Goal: Task Accomplishment & Management: Use online tool/utility

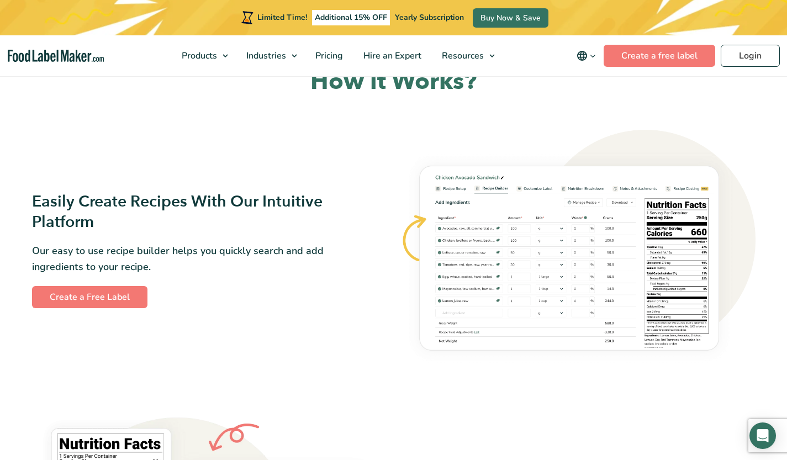
scroll to position [578, 0]
click at [107, 305] on link "Create a Free Label" at bounding box center [89, 297] width 115 height 22
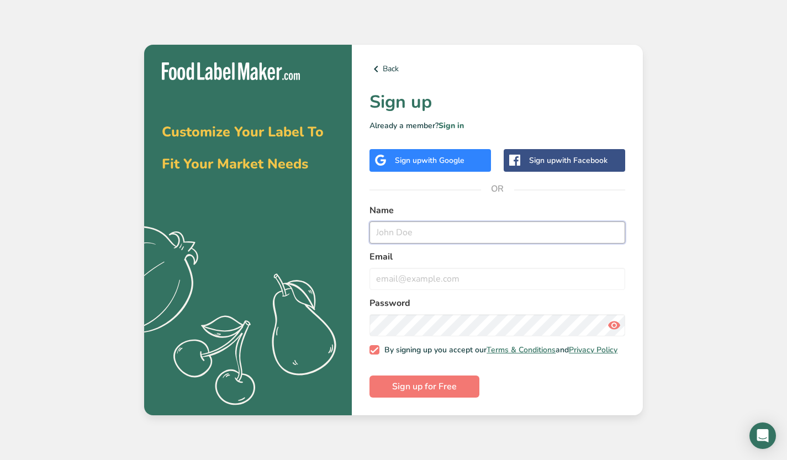
click at [465, 235] on input "text" at bounding box center [497, 232] width 256 height 22
type input "j"
type input "Jake Blitzer"
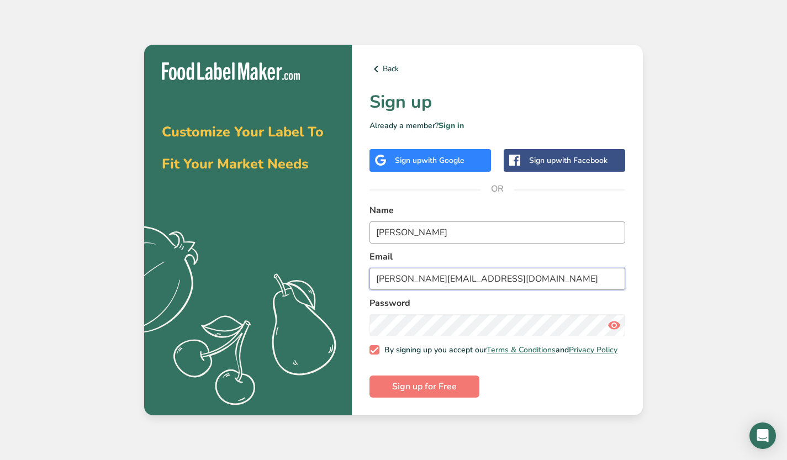
type input "jake@wissahickonbrew.com"
click at [388, 388] on button "Sign up for Free" at bounding box center [424, 387] width 110 height 22
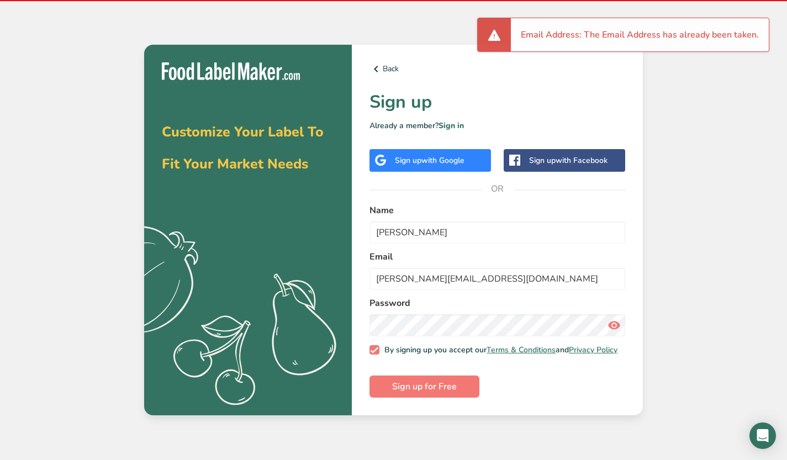
click at [621, 318] on span at bounding box center [614, 325] width 22 height 22
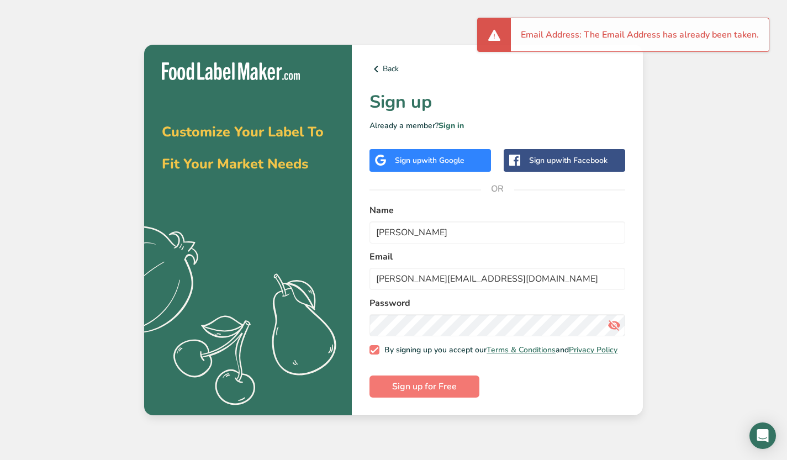
click at [611, 326] on icon at bounding box center [613, 325] width 13 height 20
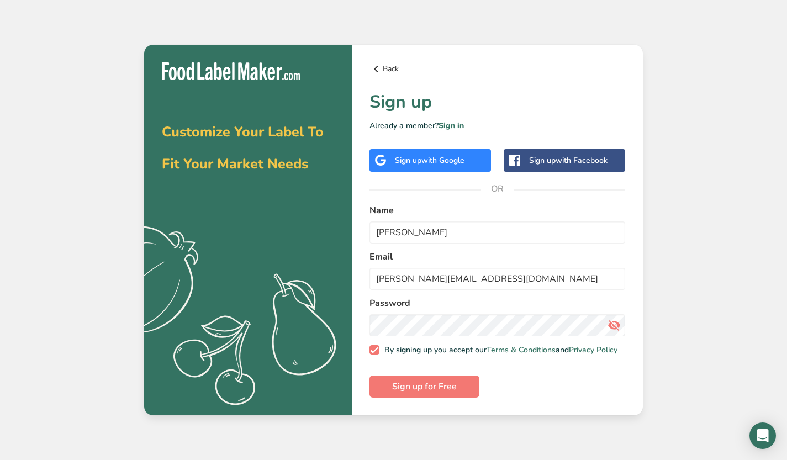
click at [393, 66] on link "Back" at bounding box center [497, 68] width 256 height 13
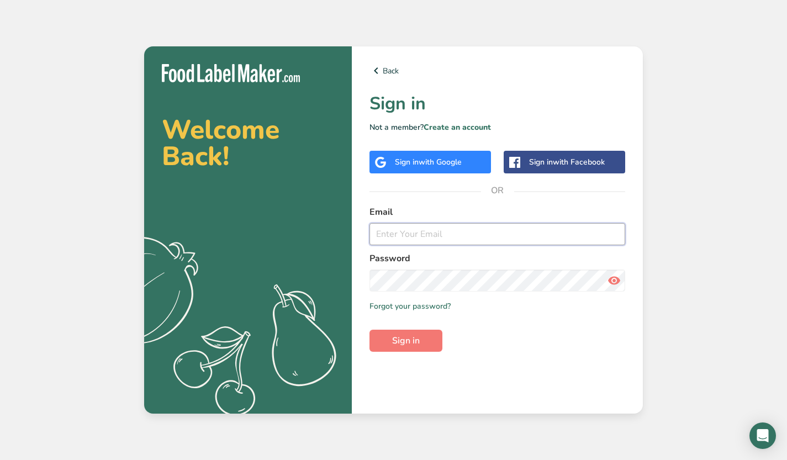
click at [438, 235] on input "email" at bounding box center [497, 234] width 256 height 22
type input "J"
type input "jake@wissahickonbrew.com"
click at [369, 330] on button "Sign in" at bounding box center [405, 341] width 73 height 22
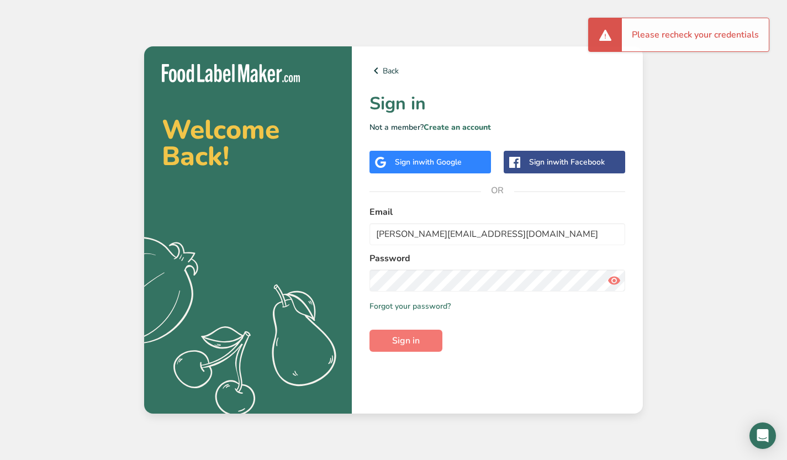
click at [611, 277] on icon at bounding box center [613, 281] width 13 height 20
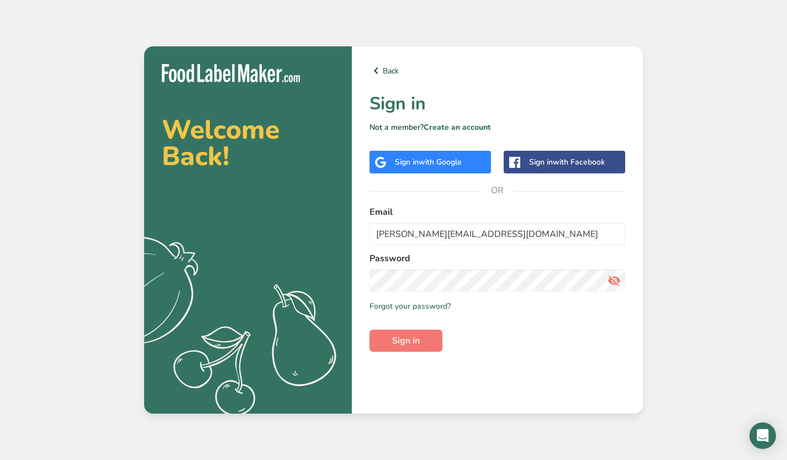
click at [611, 277] on icon at bounding box center [613, 281] width 13 height 20
click at [369, 330] on button "Sign in" at bounding box center [405, 341] width 73 height 22
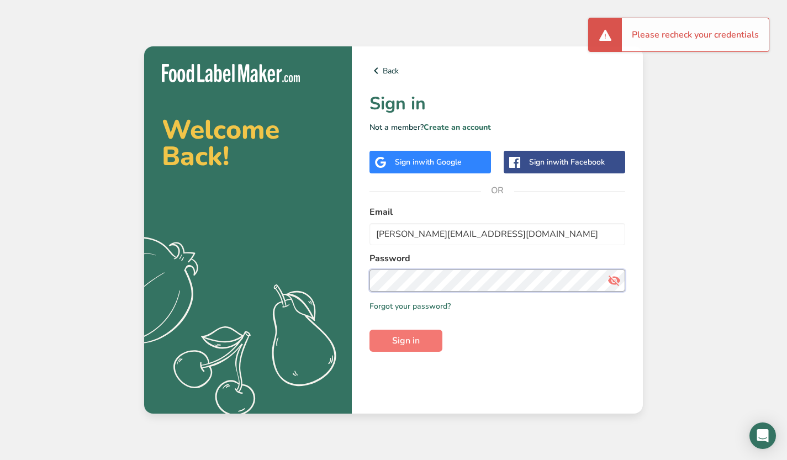
click at [369, 330] on button "Sign in" at bounding box center [405, 341] width 73 height 22
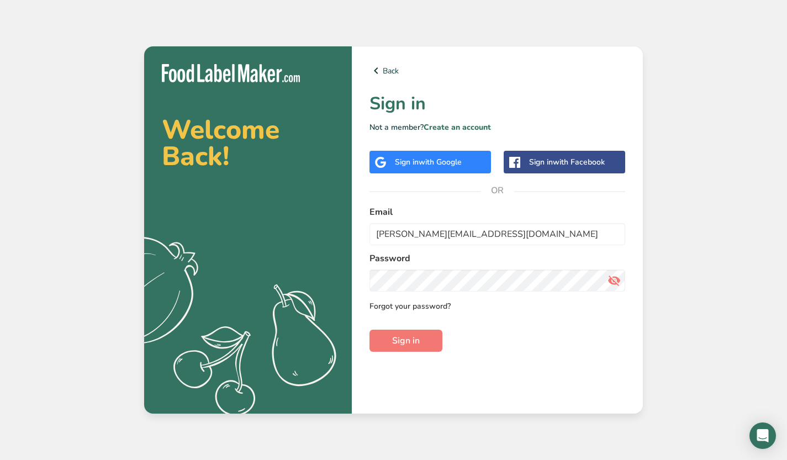
click at [416, 309] on link "Forgot your password?" at bounding box center [409, 306] width 81 height 12
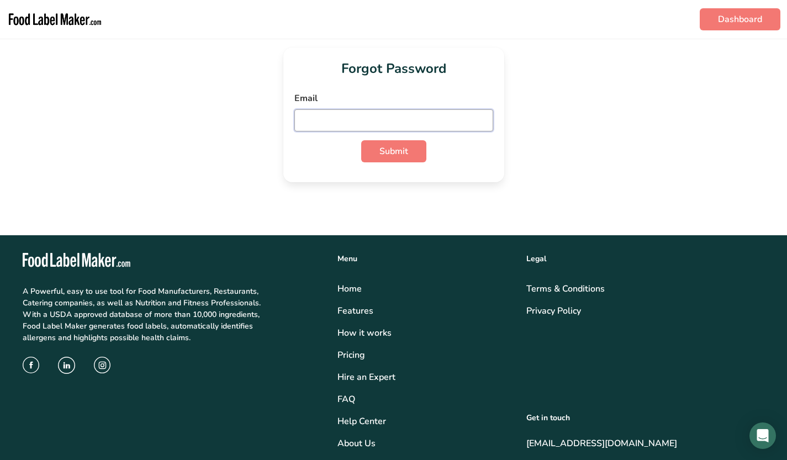
click at [421, 109] on input "email" at bounding box center [393, 120] width 199 height 22
type input "jake@wissahickonbrew.com"
click at [393, 152] on span "Submit" at bounding box center [393, 151] width 29 height 13
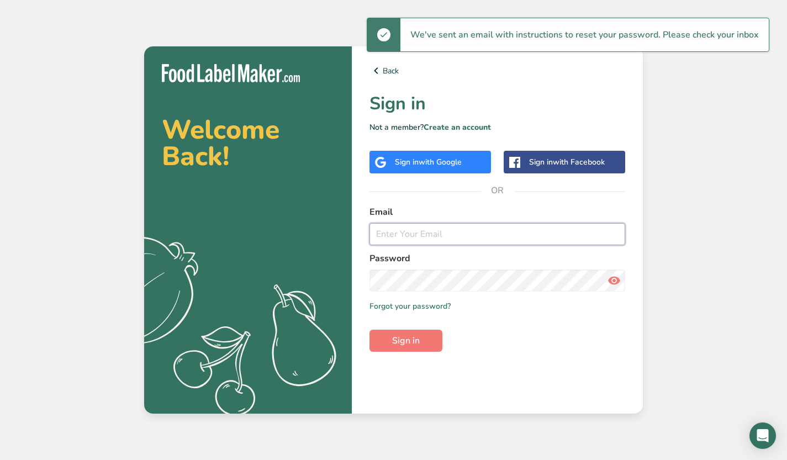
click at [458, 245] on input "email" at bounding box center [497, 234] width 256 height 22
type input "j"
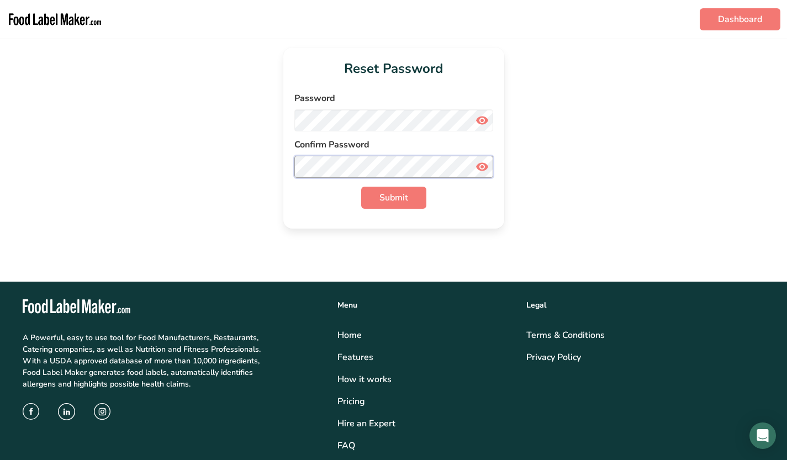
click at [361, 187] on button "Submit" at bounding box center [393, 198] width 65 height 22
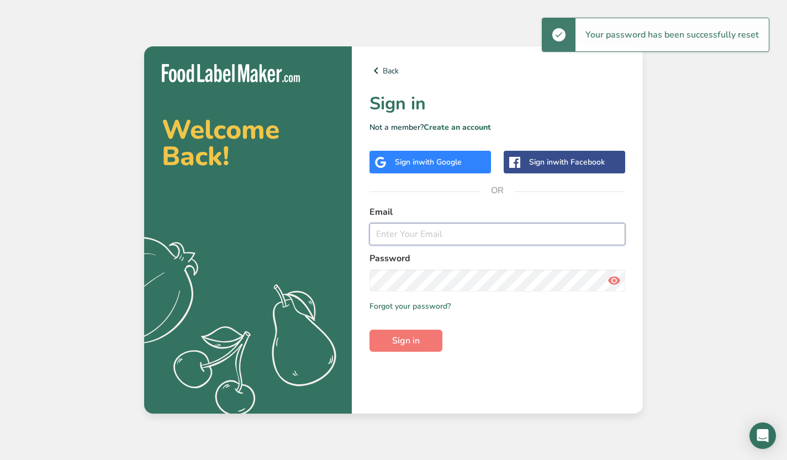
click at [417, 229] on input "email" at bounding box center [497, 234] width 256 height 22
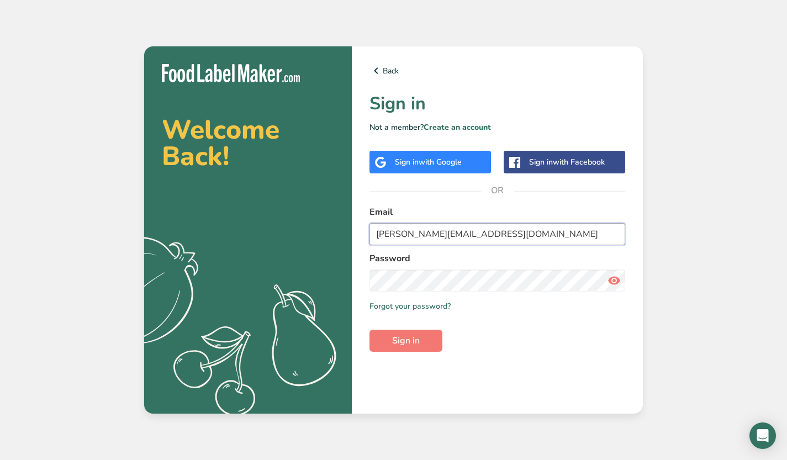
type input "jake@wissahickonbrew.com"
click at [369, 330] on button "Sign in" at bounding box center [405, 341] width 73 height 22
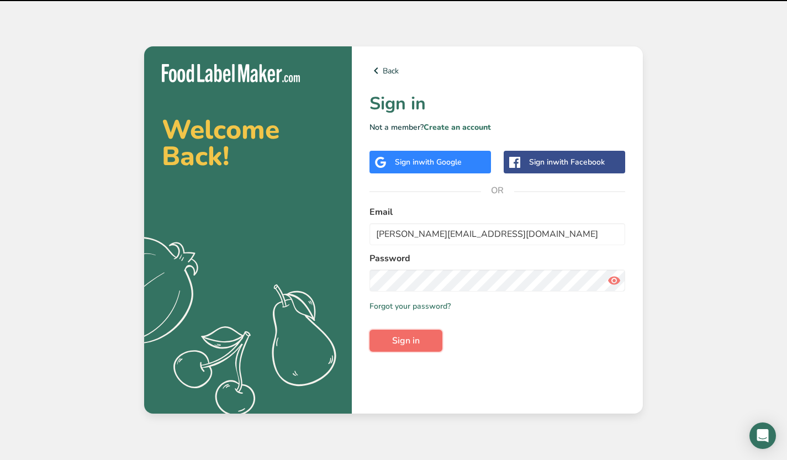
click at [414, 332] on button "Sign in" at bounding box center [405, 341] width 73 height 22
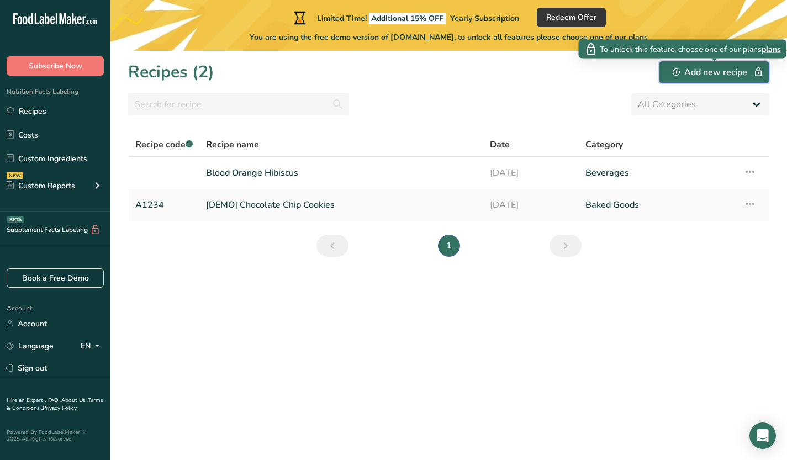
click at [705, 74] on div "Add new recipe" at bounding box center [714, 72] width 83 height 13
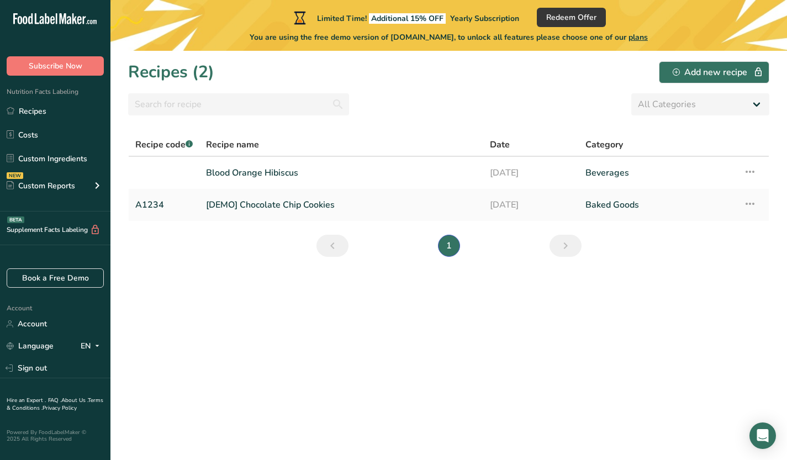
click at [382, 111] on div "All Categories Baked Goods Beverages Confectionery Cooked Meals, Salads, & Sauc…" at bounding box center [448, 104] width 641 height 22
click at [316, 167] on link "Blood Orange Hibiscus" at bounding box center [341, 172] width 271 height 23
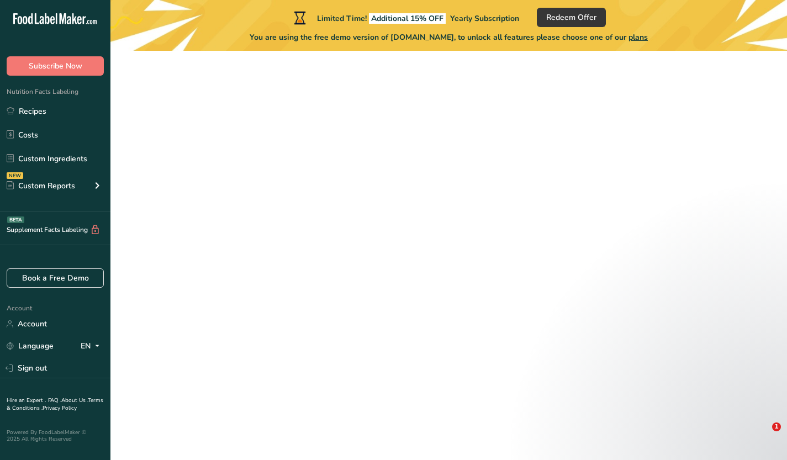
click at [289, 172] on div at bounding box center [448, 168] width 641 height 84
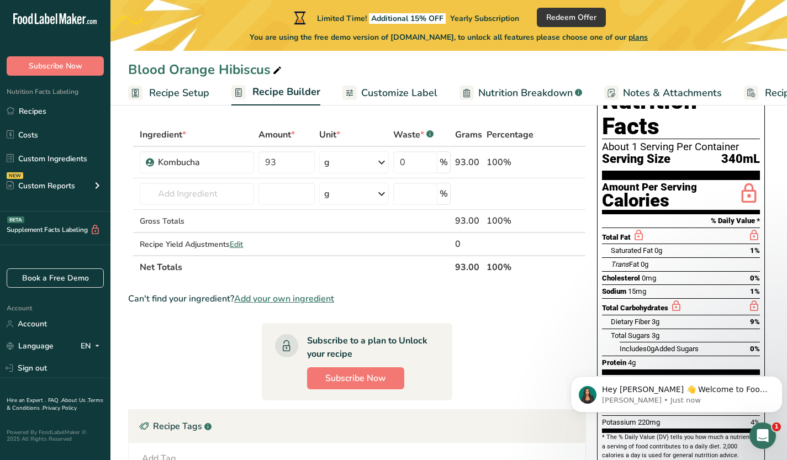
scroll to position [49, 0]
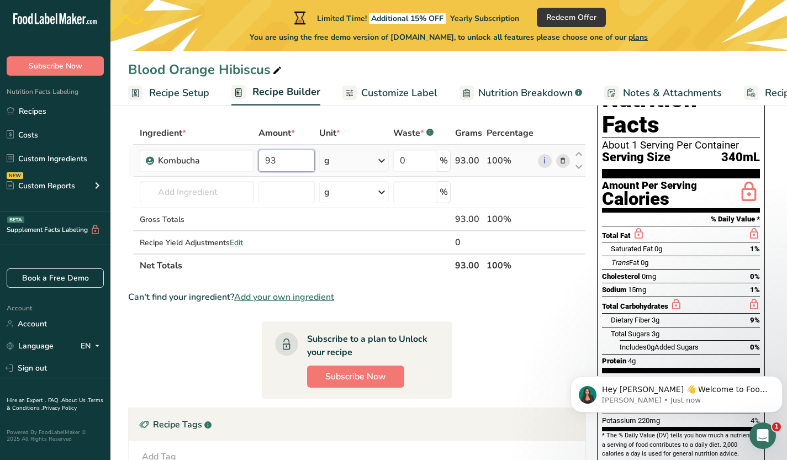
click at [292, 160] on input "93" at bounding box center [286, 161] width 56 height 22
type input "9"
type input "0"
click at [378, 166] on div "Ingredient * Amount * Unit * Waste * .a-a{fill:#347362;}.b-a{fill:#fff;} Grams …" at bounding box center [357, 199] width 458 height 156
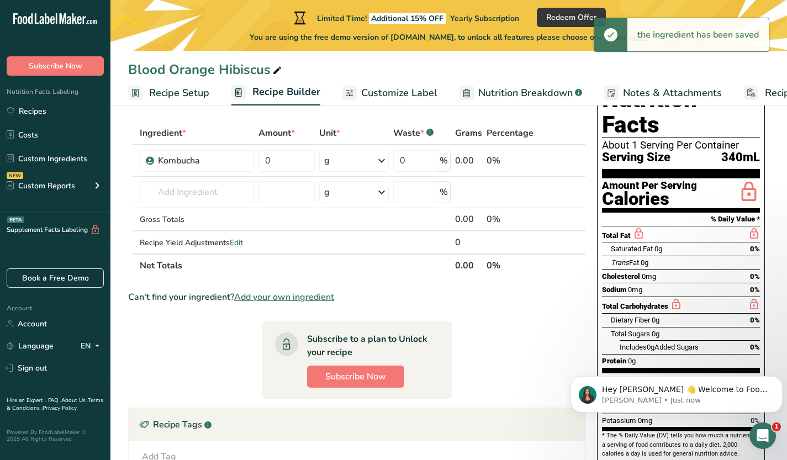
click at [377, 163] on icon at bounding box center [381, 161] width 13 height 20
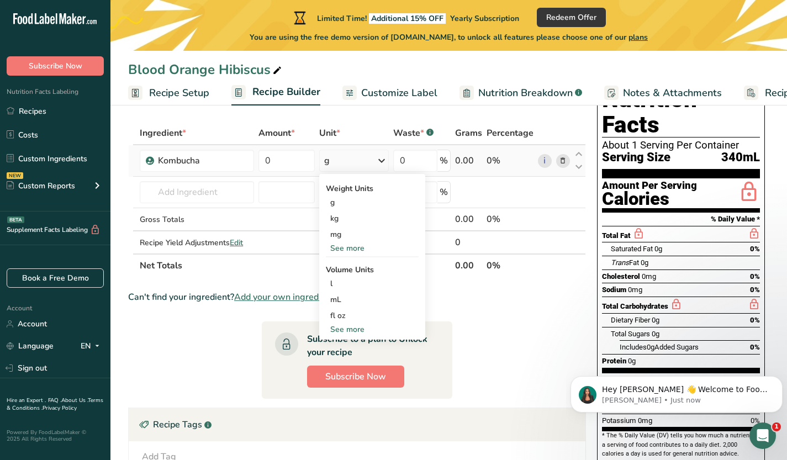
click at [347, 329] on div "See more" at bounding box center [372, 330] width 93 height 12
select select "22"
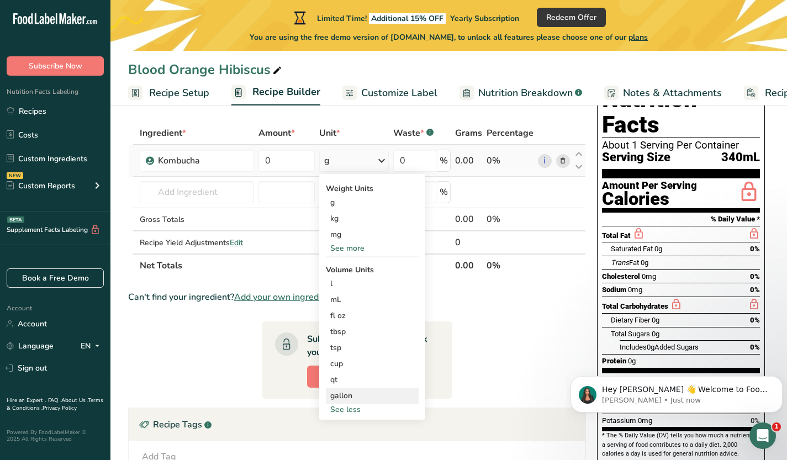
click at [352, 396] on div "gallon" at bounding box center [372, 396] width 84 height 12
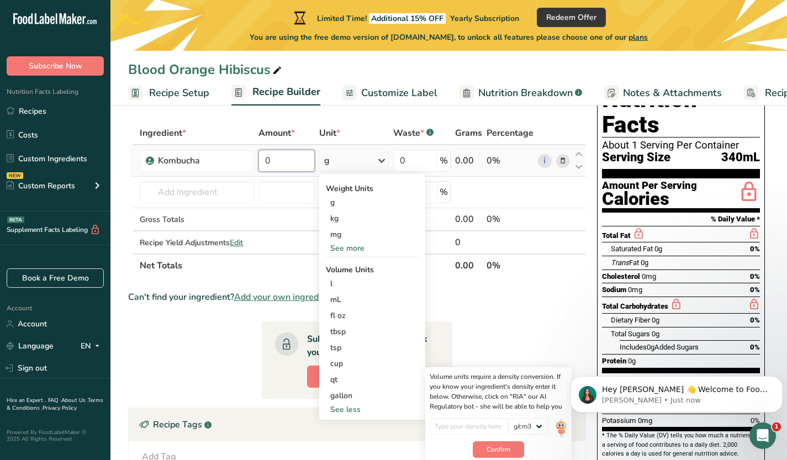
click at [301, 161] on input "0" at bounding box center [286, 161] width 56 height 22
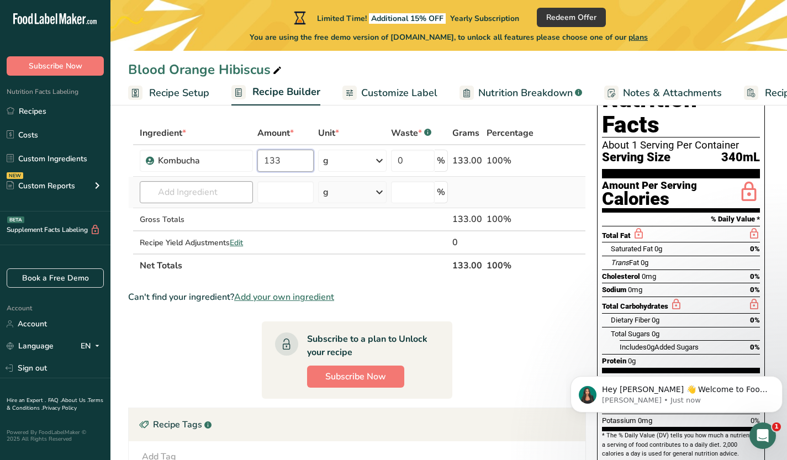
type input "133"
click at [198, 193] on div "Ingredient * Amount * Unit * Waste * .a-a{fill:#347362;}.b-a{fill:#fff;} Grams …" at bounding box center [357, 199] width 458 height 156
type input "Prickly pear puree"
click at [228, 233] on div "Add your own ingredient" at bounding box center [197, 233] width 96 height 12
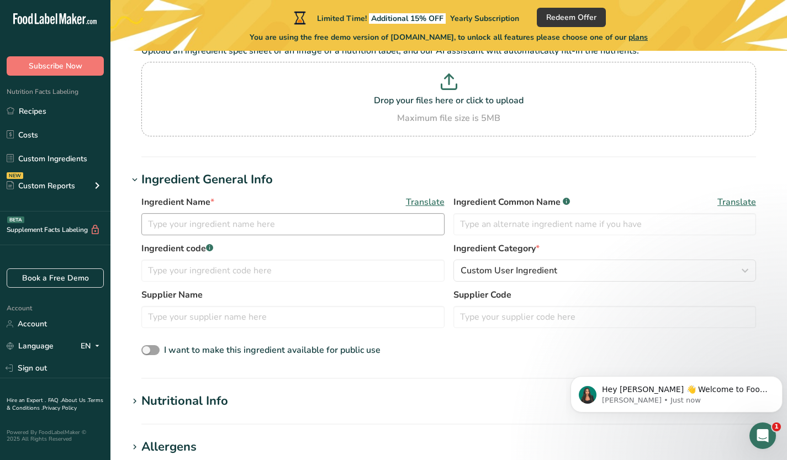
scroll to position [98, 0]
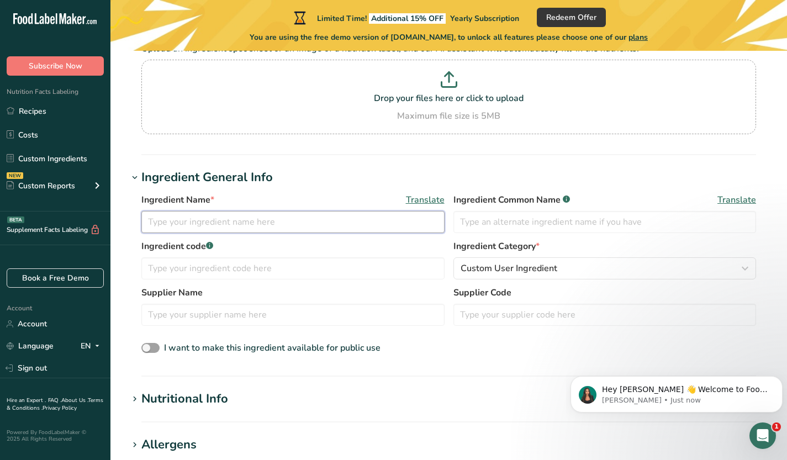
click at [215, 229] on input "text" at bounding box center [292, 222] width 303 height 22
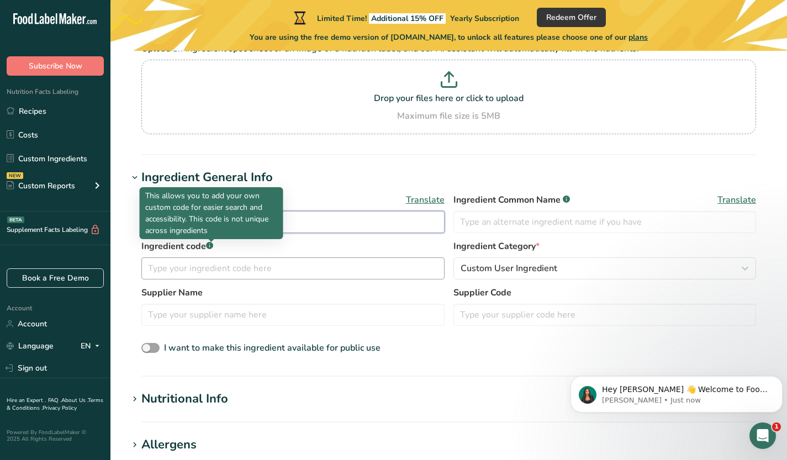
type input "Prickly Pear Puree"
click at [207, 263] on input "text" at bounding box center [292, 268] width 303 height 22
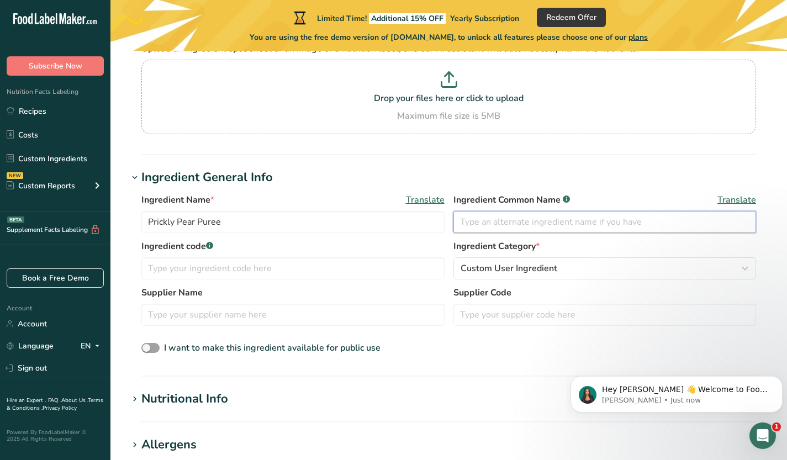
click at [501, 225] on input "text" at bounding box center [604, 222] width 303 height 22
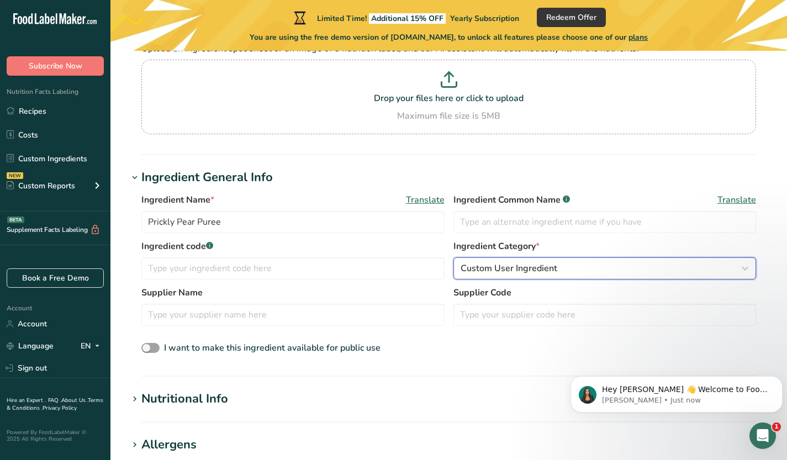
click at [556, 260] on button "Custom User Ingredient" at bounding box center [604, 268] width 303 height 22
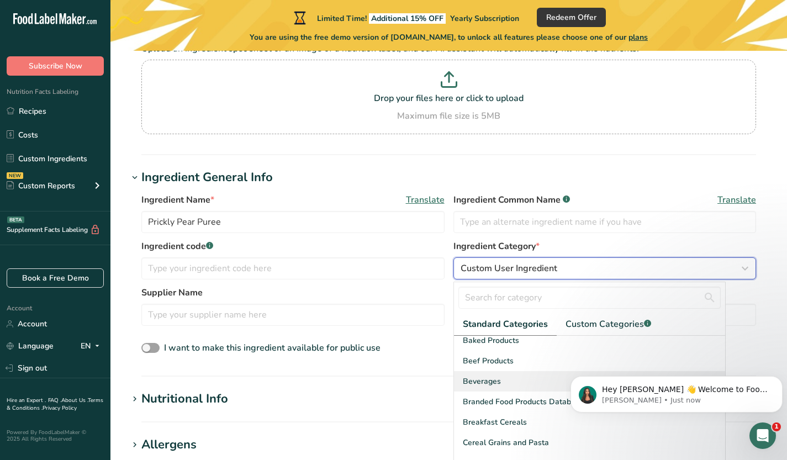
scroll to position [49, 0]
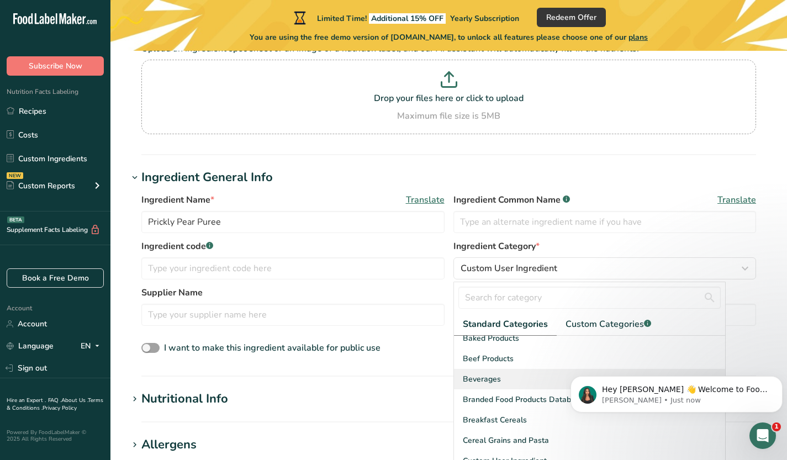
click at [526, 378] on div "Beverages" at bounding box center [590, 379] width 272 height 20
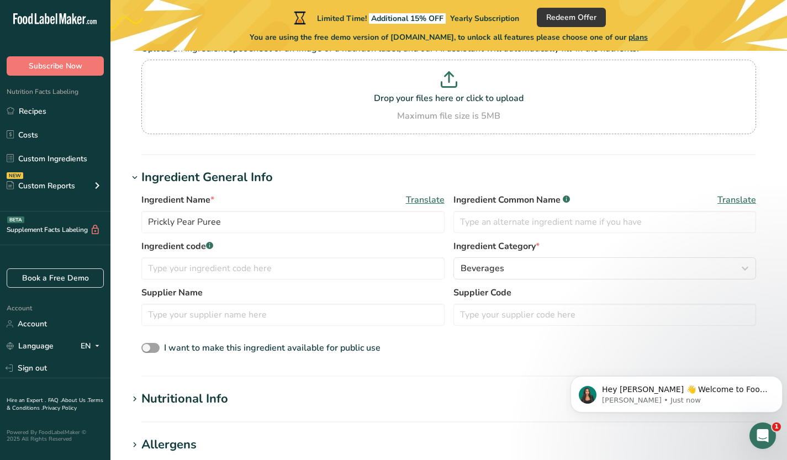
click at [512, 357] on div "Ingredient Name * Translate Prickly Pear Puree Ingredient Common Name .a-a{fill…" at bounding box center [448, 275] width 641 height 176
click at [504, 267] on div "Beverages" at bounding box center [602, 268] width 282 height 13
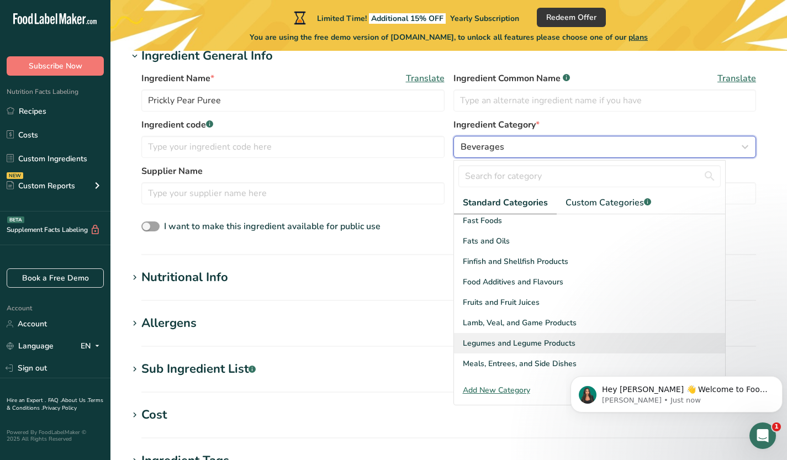
scroll to position [209, 0]
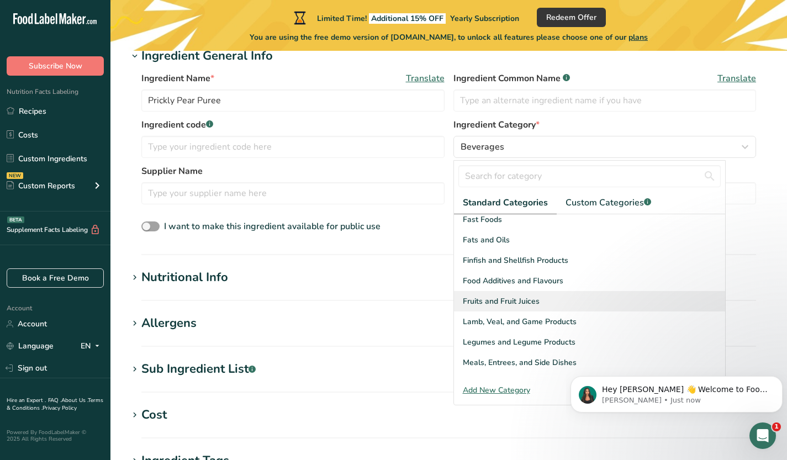
click at [498, 297] on span "Fruits and Fruit Juices" at bounding box center [501, 301] width 77 height 12
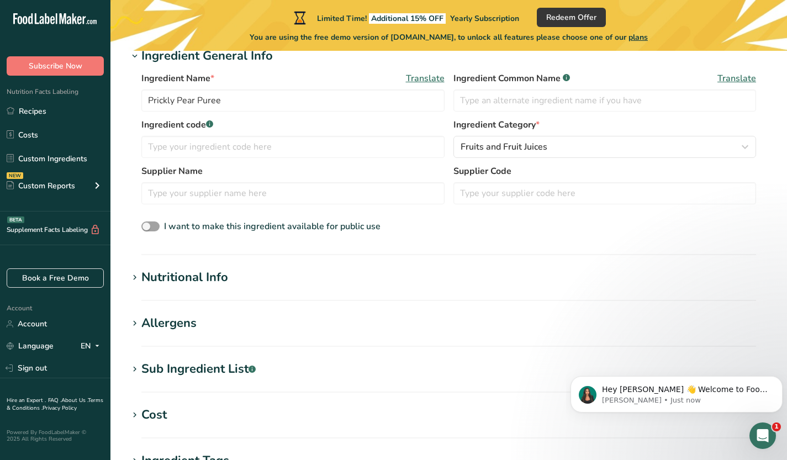
scroll to position [236, 0]
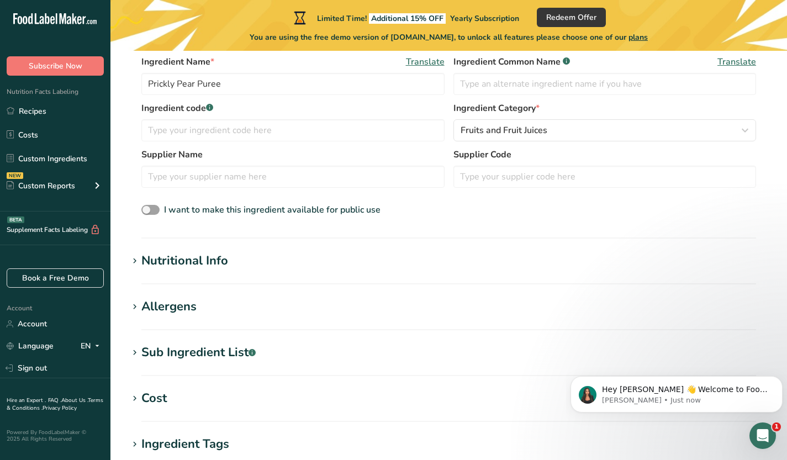
click at [327, 251] on section "Add new ingredient Back to recipe Ingredient Spec Sheet .a-a{fill:#347362;}.b-a…" at bounding box center [448, 235] width 677 height 843
click at [202, 261] on div "Nutritional Info" at bounding box center [184, 261] width 87 height 18
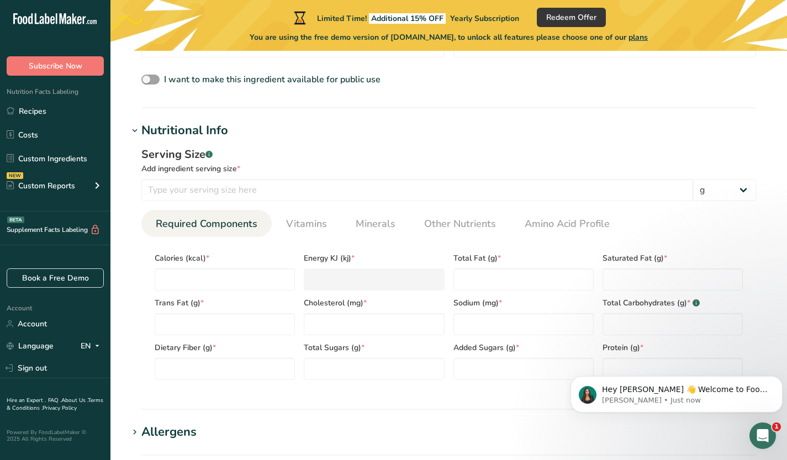
scroll to position [367, 0]
click at [241, 277] on input "number" at bounding box center [225, 279] width 140 height 22
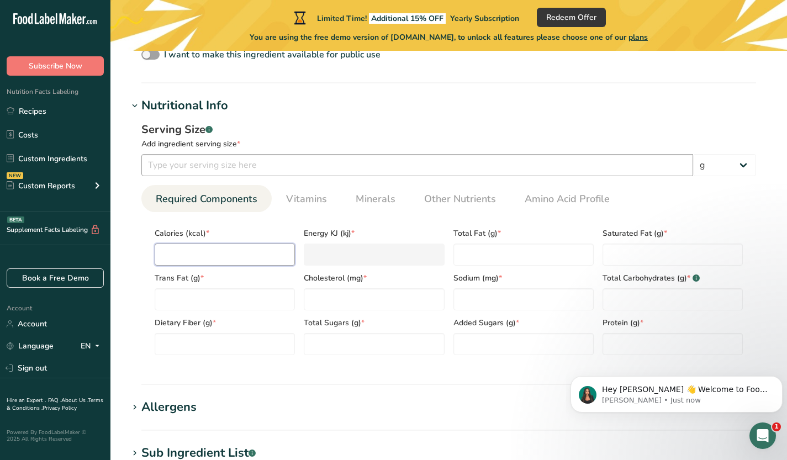
scroll to position [392, 0]
type input "4"
type KJ "16.7"
type input "41"
type KJ "171.5"
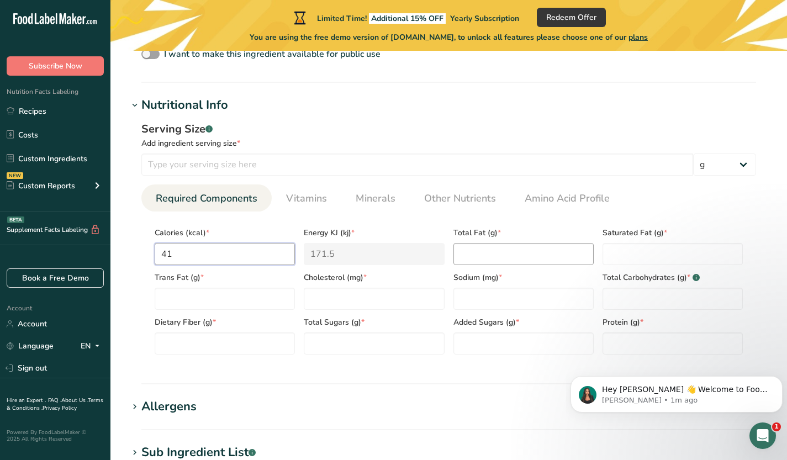
type input "41"
click at [506, 253] on Fat "number" at bounding box center [523, 254] width 140 height 22
type Fat "0.51"
type Fat "0.067"
click at [205, 302] on Fat "number" at bounding box center [225, 299] width 140 height 22
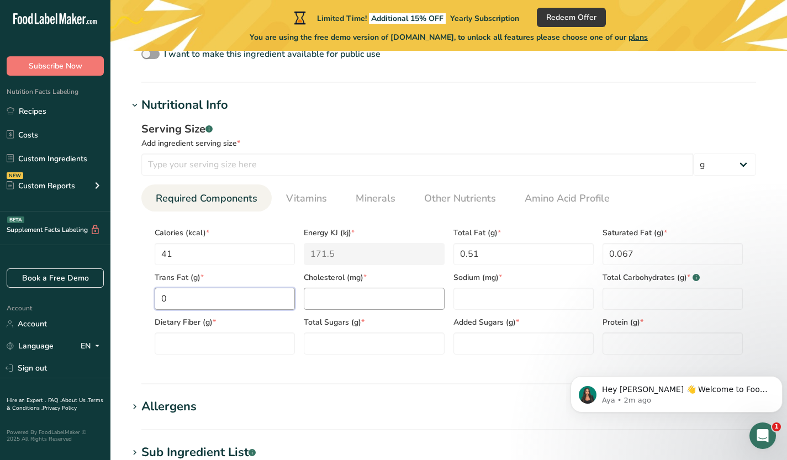
type Fat "0"
click at [332, 294] on input "number" at bounding box center [374, 299] width 140 height 22
type input "0"
click at [496, 299] on input "number" at bounding box center [523, 299] width 140 height 22
type input "5"
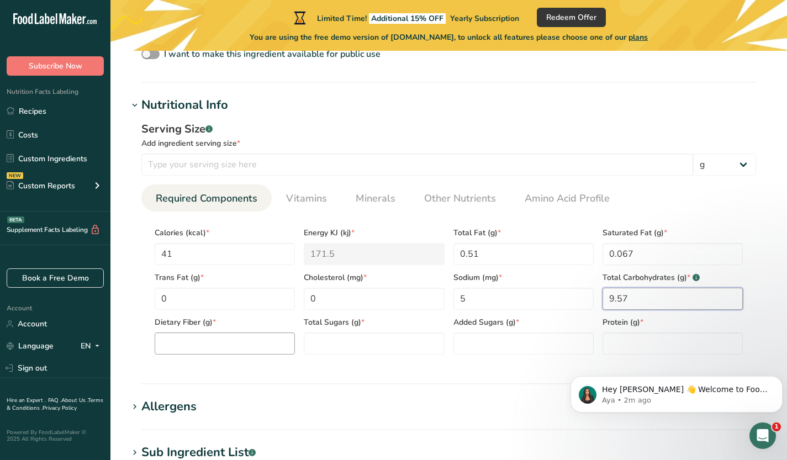
type Carbohydrates "9.57"
click at [206, 345] on Fiber "number" at bounding box center [225, 343] width 140 height 22
type Fiber "3.7"
type Sugars "0"
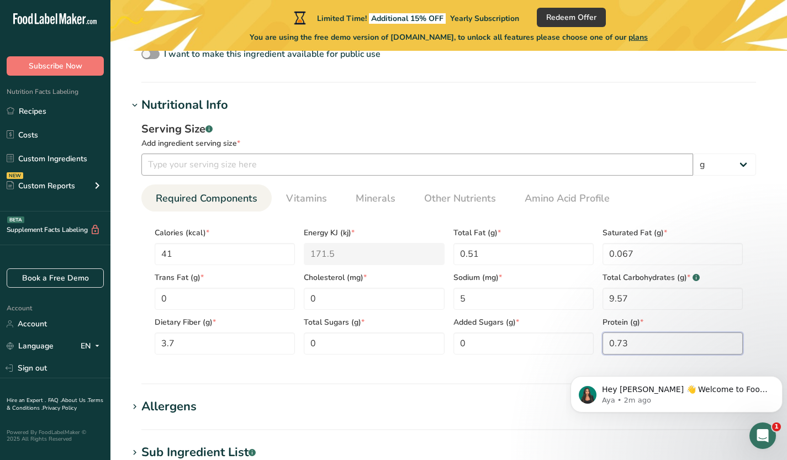
type input "0.73"
click at [410, 161] on input "number" at bounding box center [417, 165] width 552 height 22
type input "100"
click at [403, 147] on div "Add ingredient serving size *" at bounding box center [448, 144] width 615 height 12
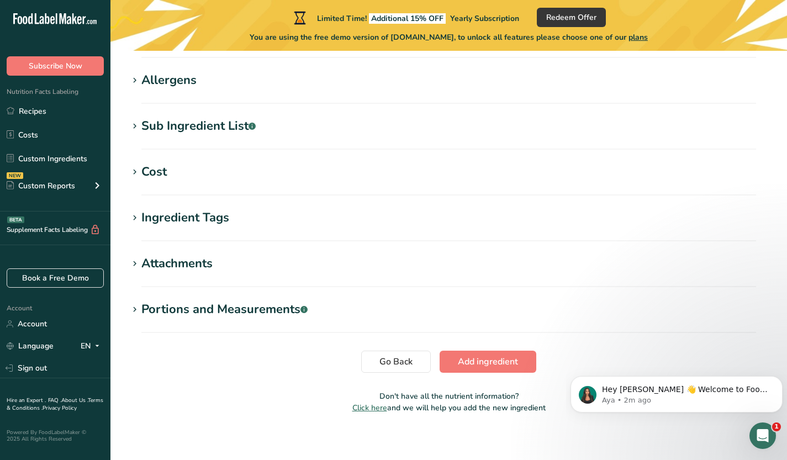
scroll to position [719, 0]
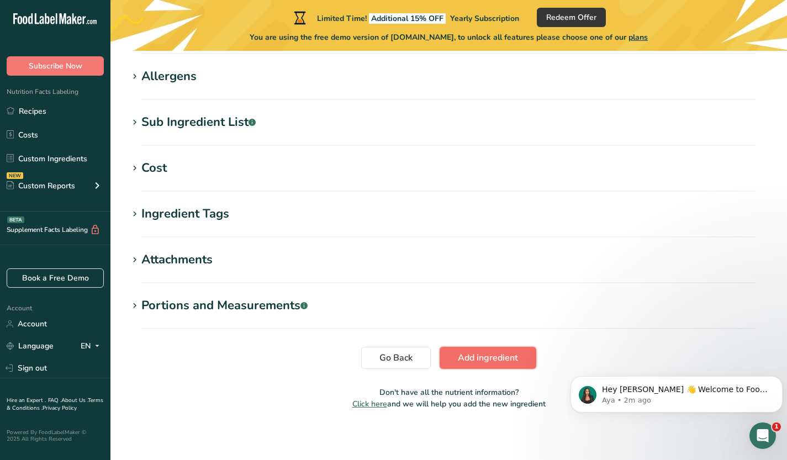
click at [485, 357] on span "Add ingredient" at bounding box center [488, 357] width 60 height 13
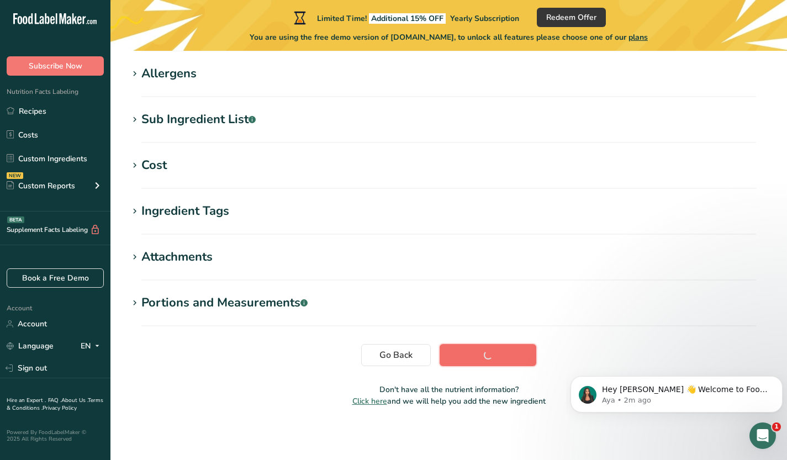
scroll to position [184, 0]
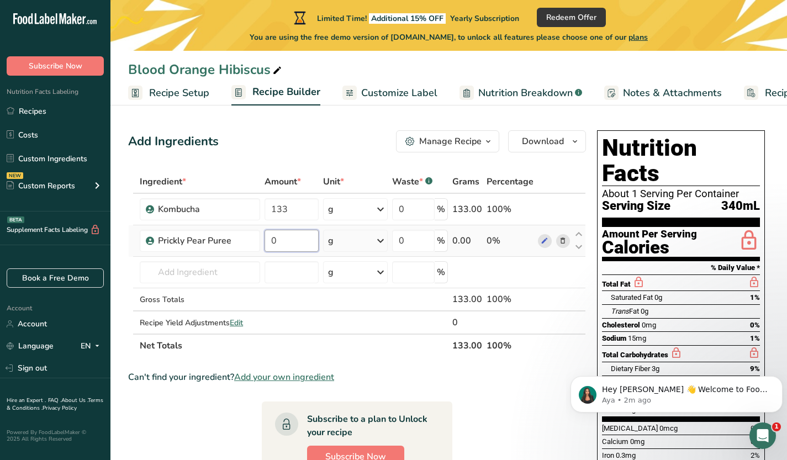
click at [305, 233] on input "0" at bounding box center [292, 241] width 54 height 22
type input "10"
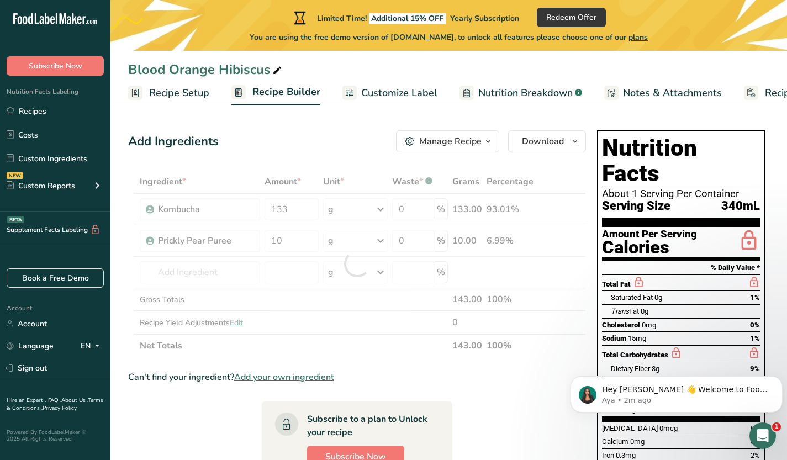
click at [556, 165] on div "Add Ingredients Manage Recipe Delete Recipe Duplicate Recipe Scale Recipe Save …" at bounding box center [360, 397] width 464 height 543
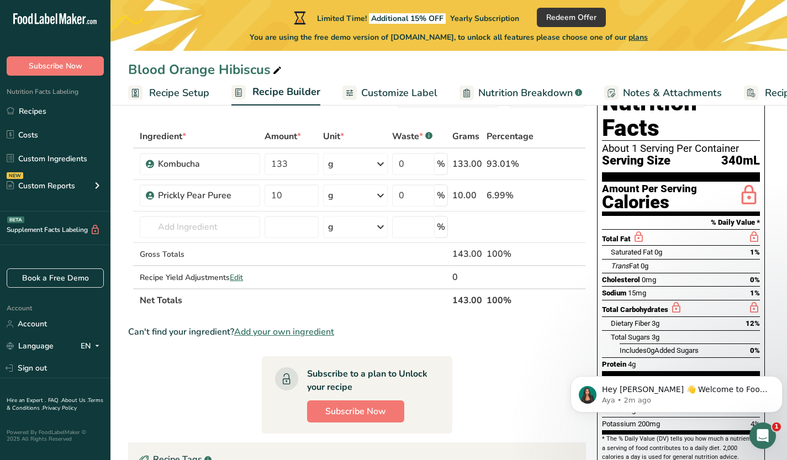
scroll to position [46, 0]
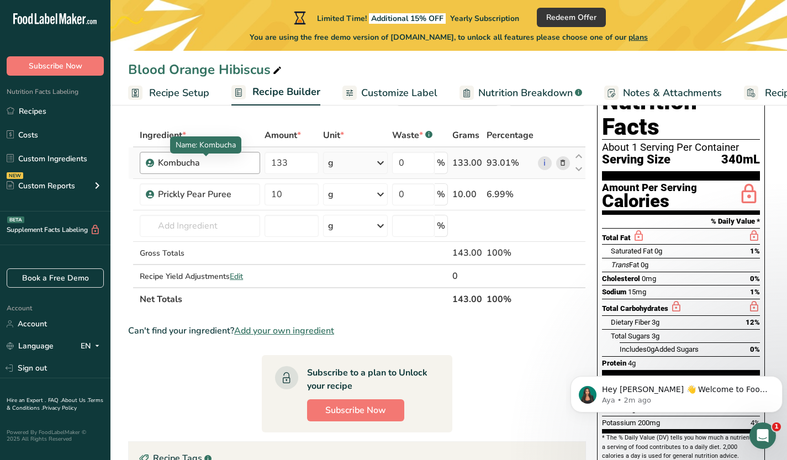
click at [191, 162] on div "Kombucha" at bounding box center [206, 162] width 96 height 13
click at [233, 154] on div "Kombucha" at bounding box center [200, 163] width 120 height 22
click at [579, 161] on icon at bounding box center [578, 156] width 13 height 8
click at [536, 173] on td "i" at bounding box center [554, 162] width 36 height 31
click at [545, 168] on link "i" at bounding box center [545, 163] width 14 height 14
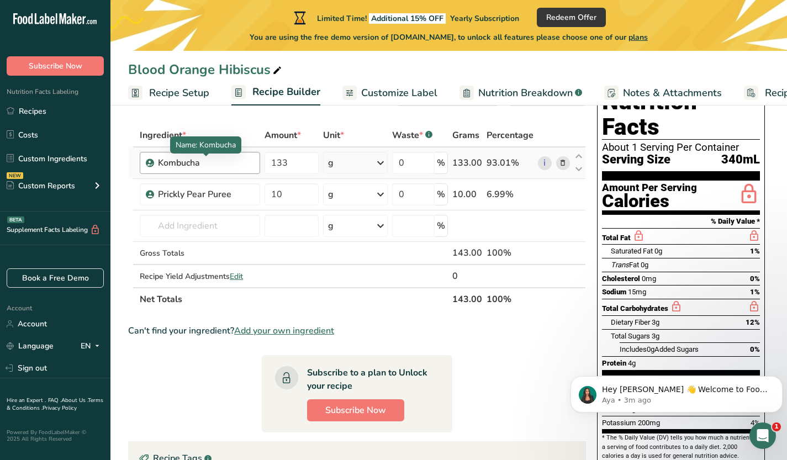
click at [193, 160] on div "Kombucha" at bounding box center [206, 162] width 96 height 13
click at [205, 161] on div "Kombucha" at bounding box center [206, 162] width 96 height 13
click at [426, 188] on input "0" at bounding box center [413, 194] width 43 height 22
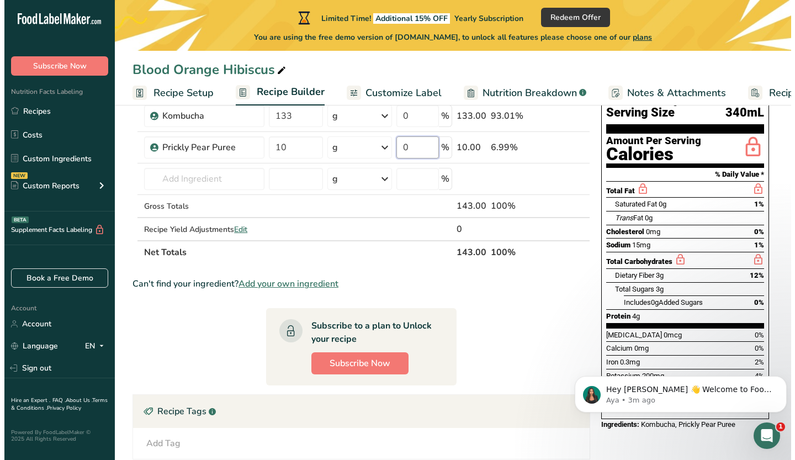
scroll to position [0, 0]
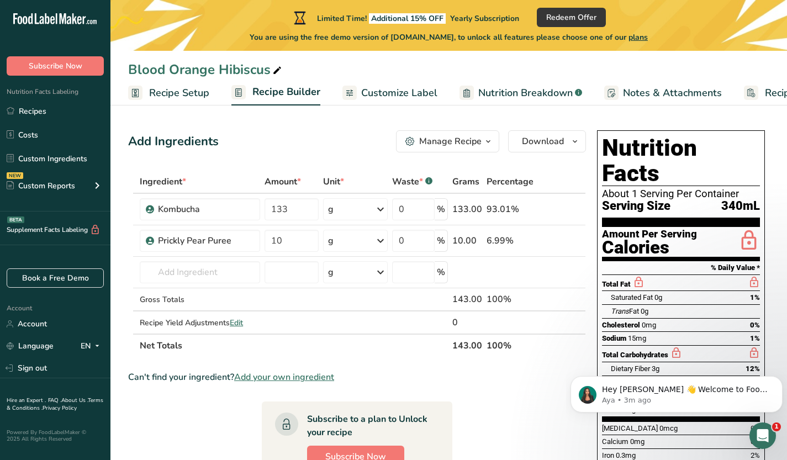
click at [483, 135] on span "button" at bounding box center [488, 141] width 13 height 13
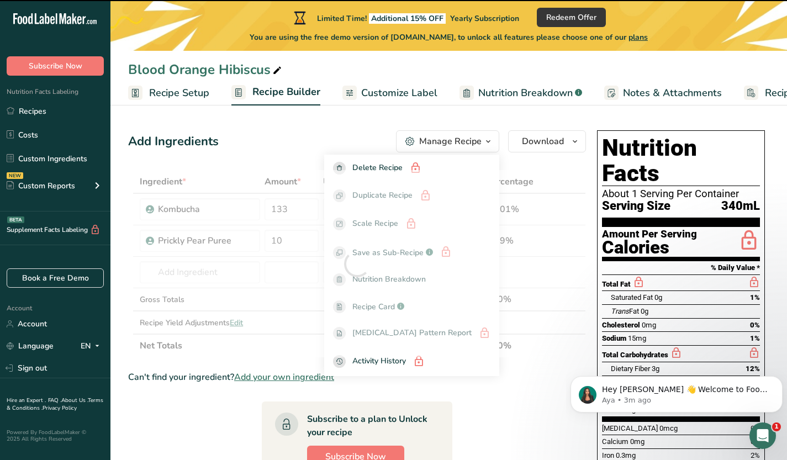
click at [483, 135] on span "button" at bounding box center [488, 141] width 13 height 13
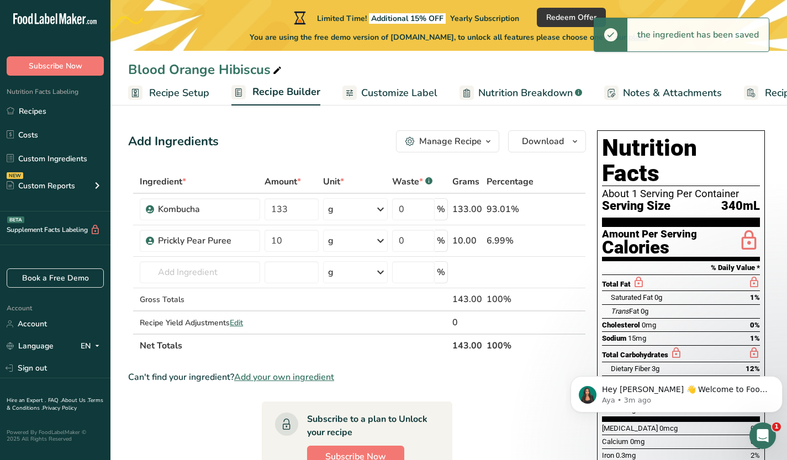
click at [662, 67] on div "Blood Orange Hibiscus" at bounding box center [448, 70] width 677 height 20
click at [35, 66] on span "Subscribe Now" at bounding box center [56, 66] width 54 height 12
